Goal: Navigation & Orientation: Find specific page/section

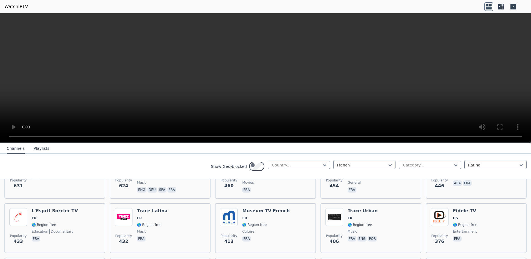
scroll to position [389, 0]
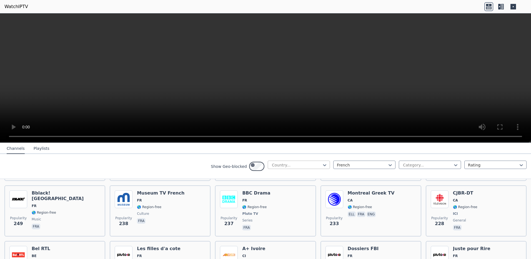
click at [271, 168] on div at bounding box center [296, 165] width 51 height 6
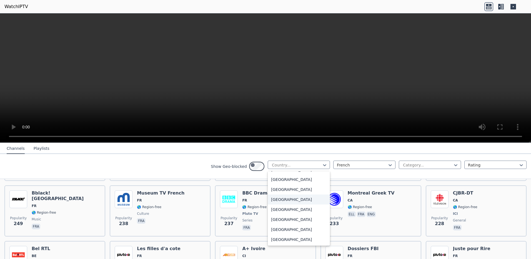
scroll to position [2369, 0]
click at [268, 154] on div "[GEOGRAPHIC_DATA]" at bounding box center [299, 149] width 62 height 10
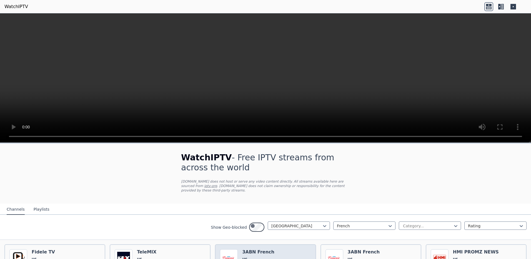
scroll to position [83, 0]
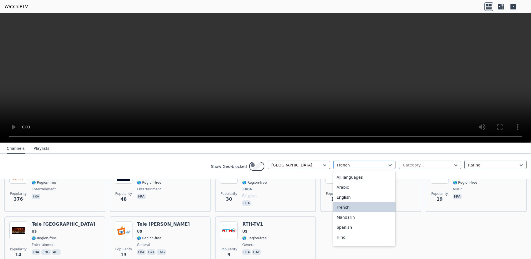
click at [337, 168] on div at bounding box center [362, 165] width 51 height 6
click at [333, 202] on div "English" at bounding box center [364, 197] width 62 height 10
click at [402, 168] on div at bounding box center [427, 165] width 51 height 6
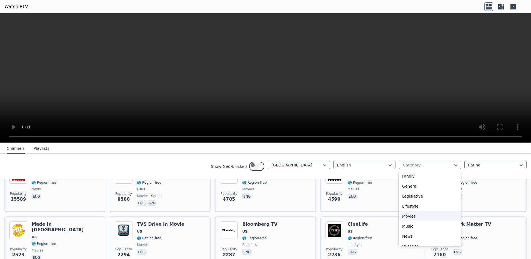
scroll to position [250, 0]
click at [399, 224] on div "Sports" at bounding box center [430, 219] width 62 height 10
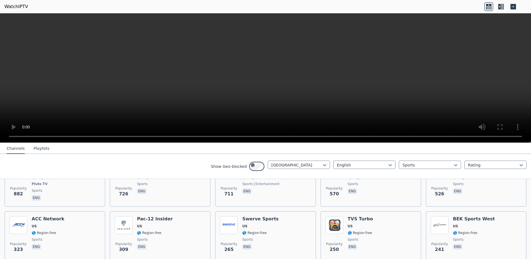
scroll to position [60, 0]
